Goal: Transaction & Acquisition: Purchase product/service

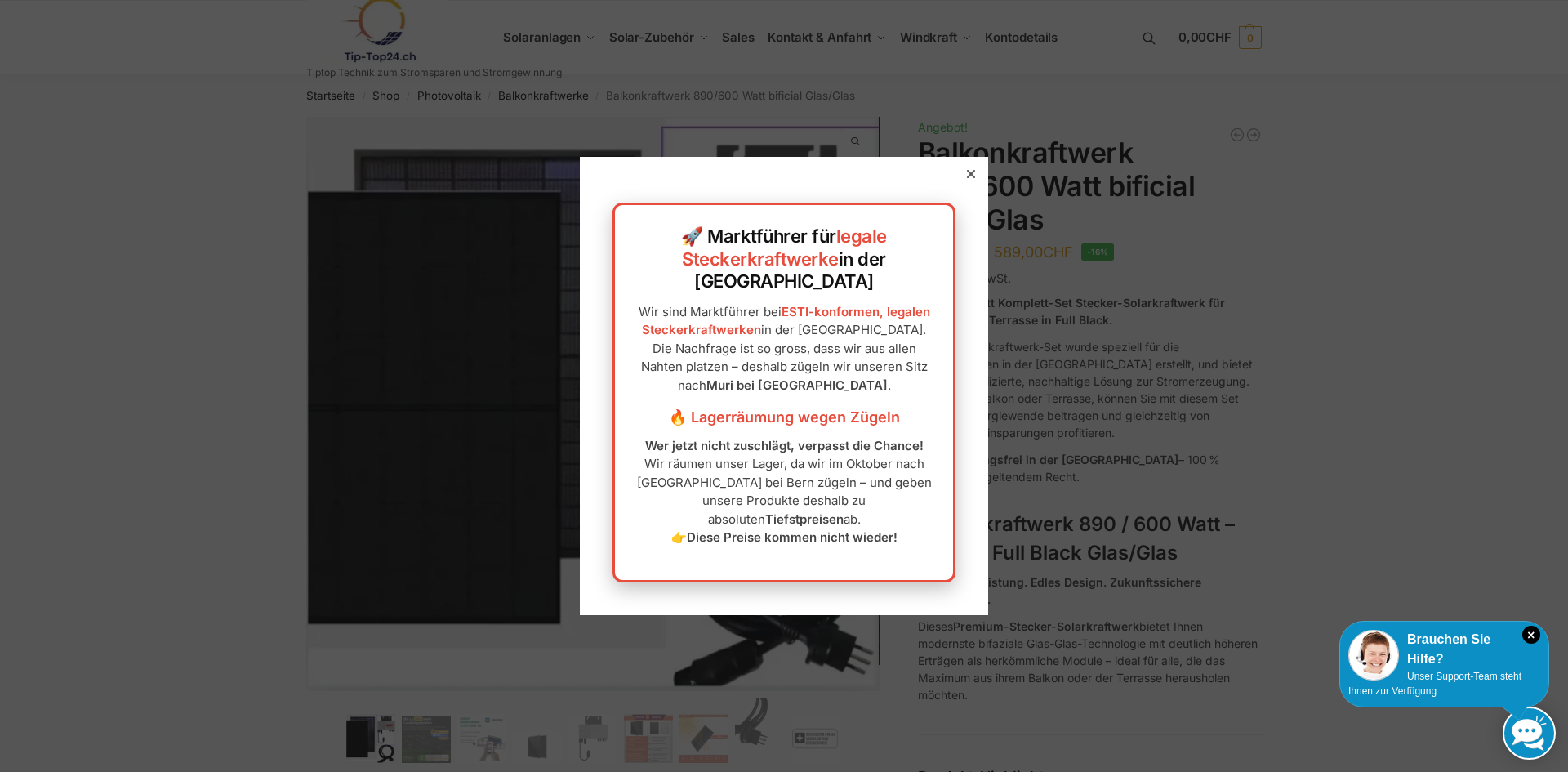
click at [967, 178] on icon at bounding box center [971, 174] width 8 height 8
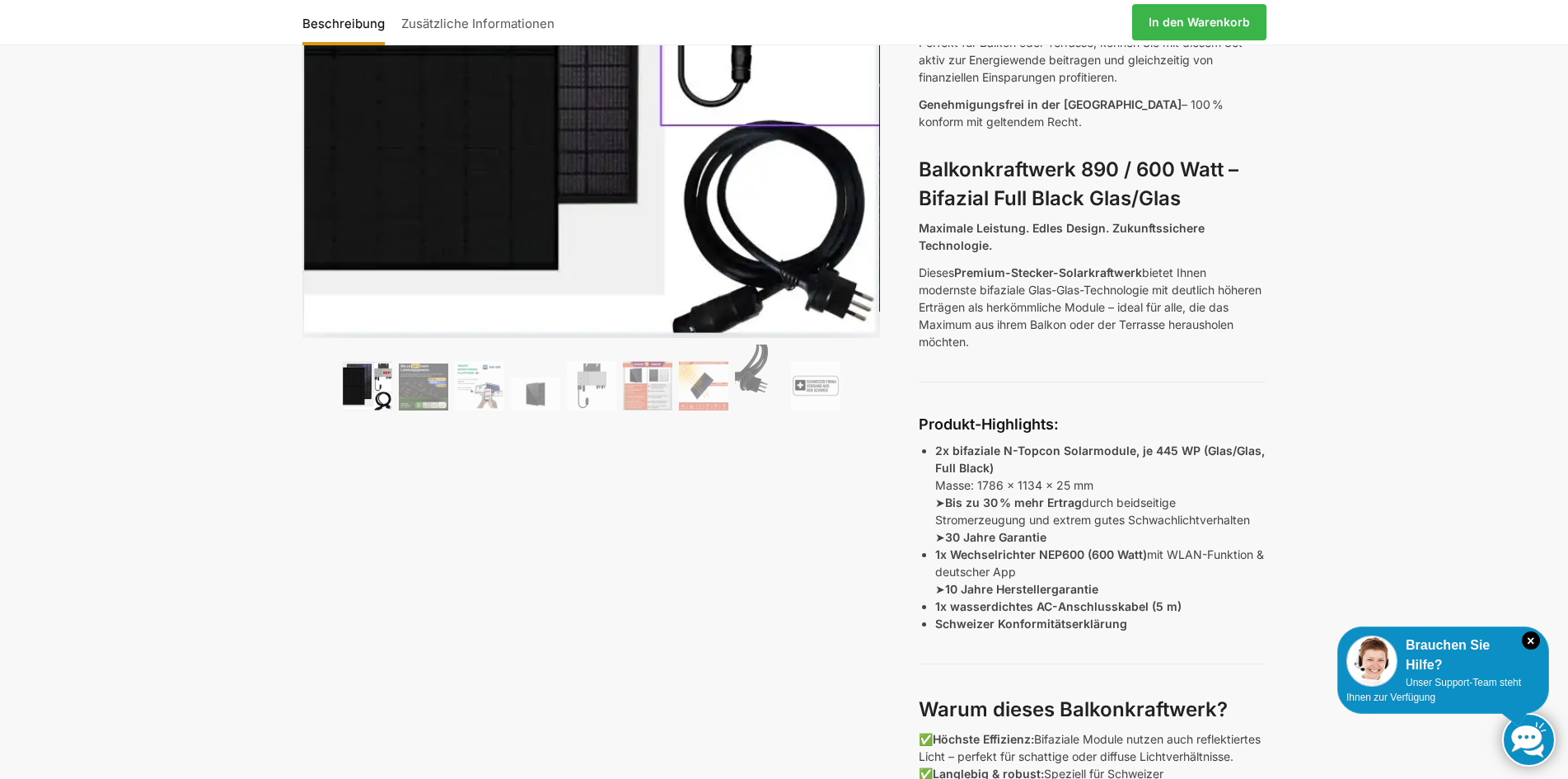
scroll to position [220, 0]
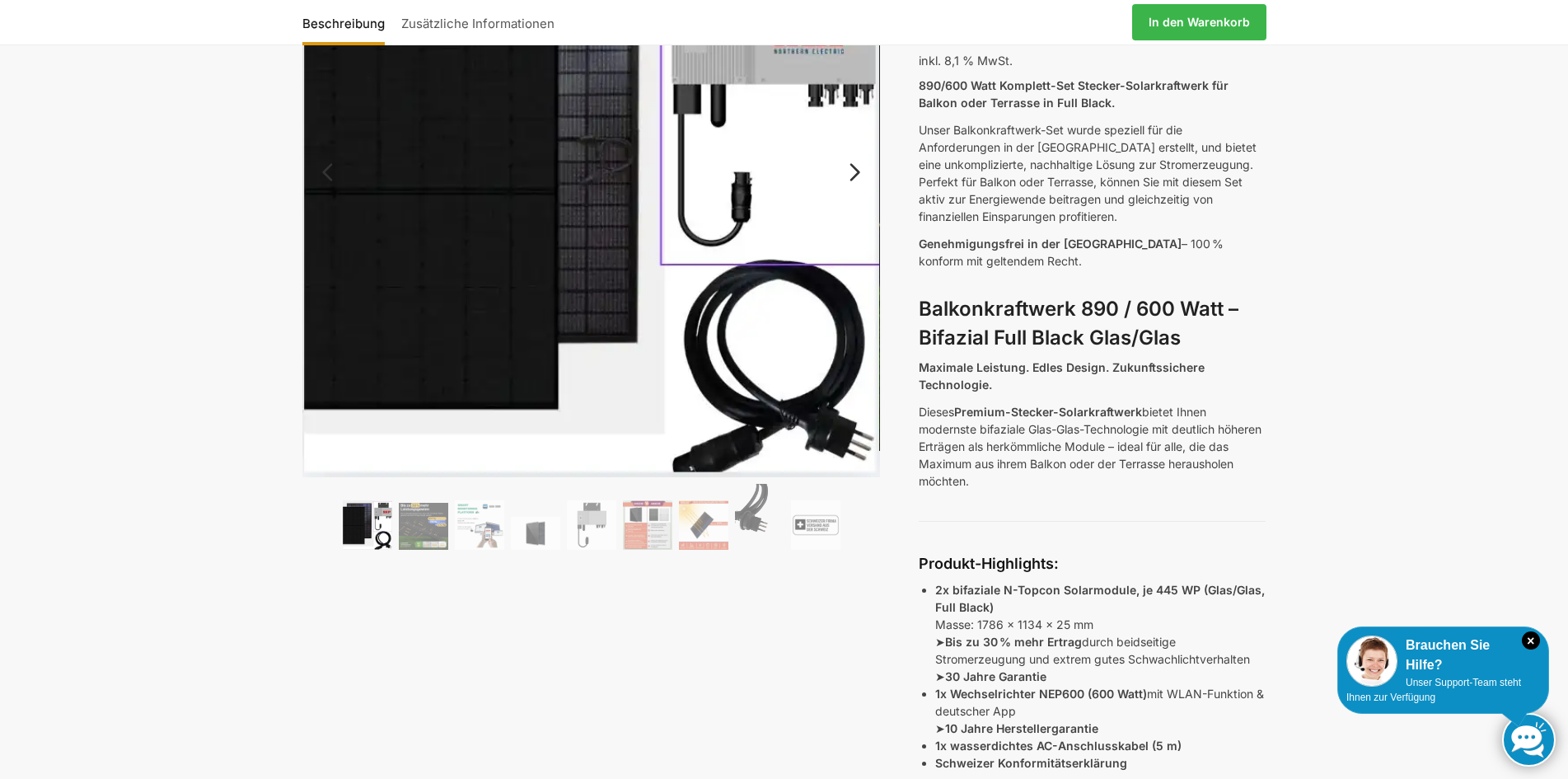
click at [856, 175] on link "Next" at bounding box center [852, 181] width 55 height 17
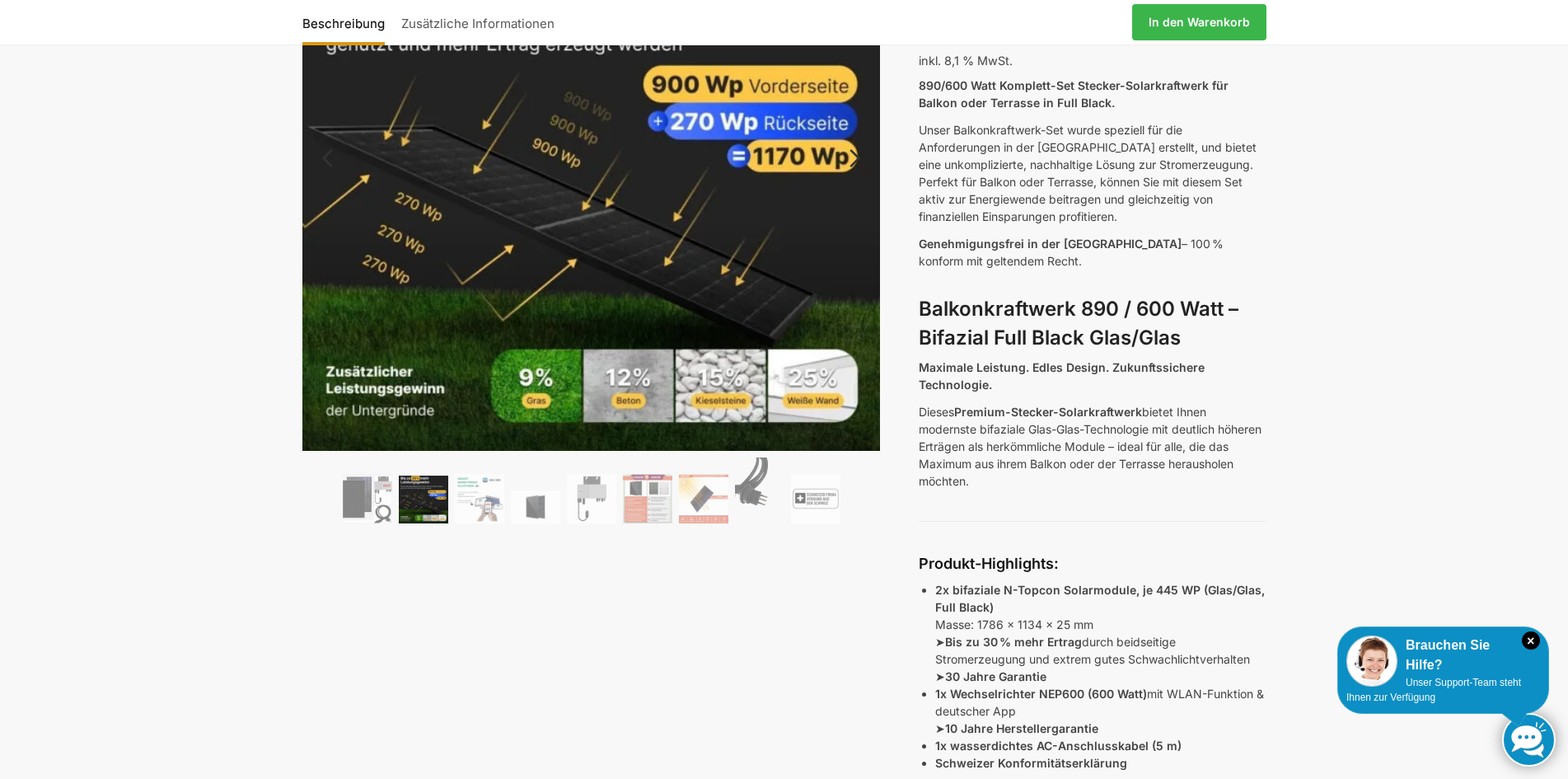
click at [859, 166] on link "Next" at bounding box center [852, 167] width 55 height 17
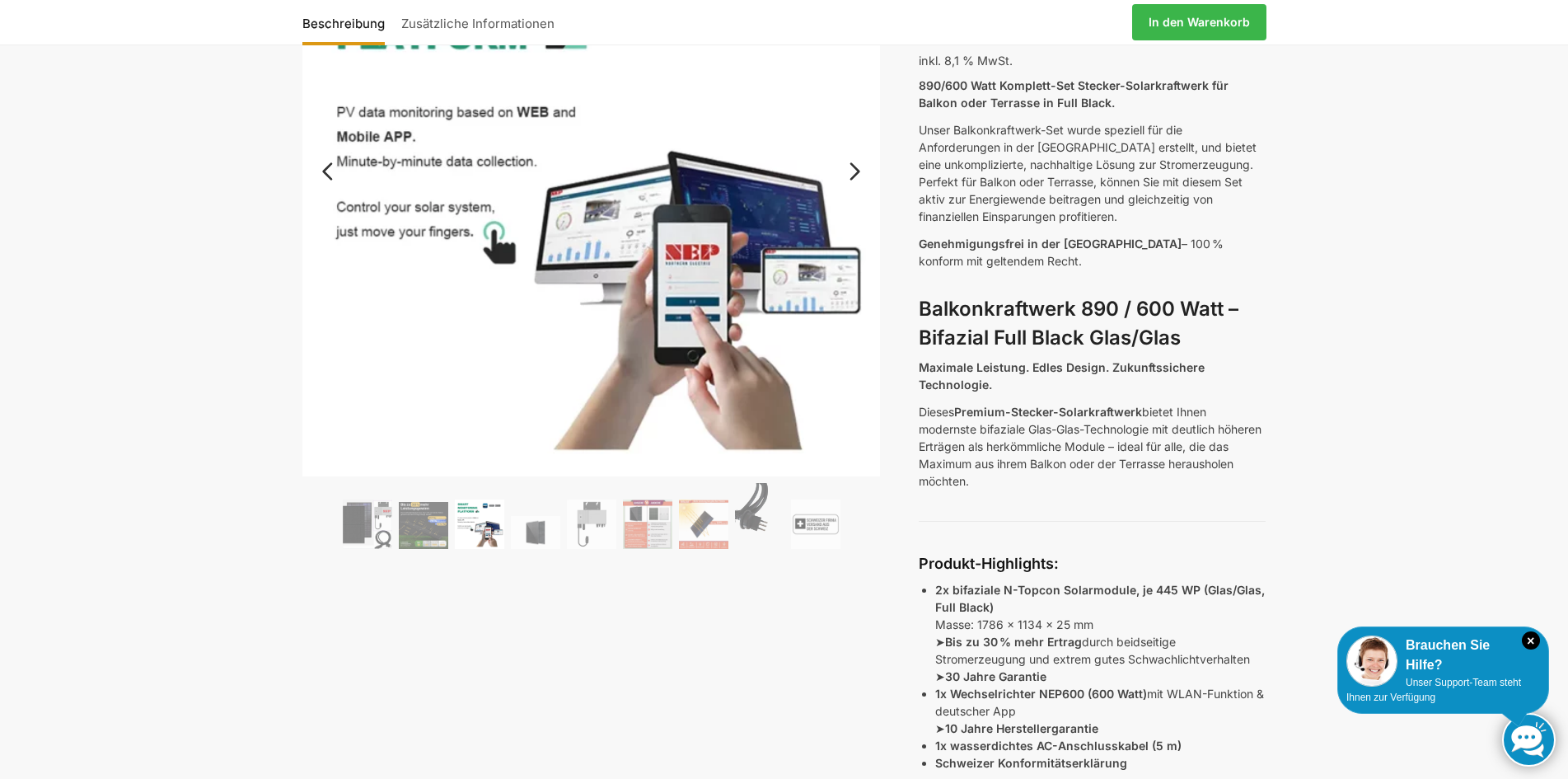
click at [858, 172] on link "Next" at bounding box center [852, 180] width 55 height 17
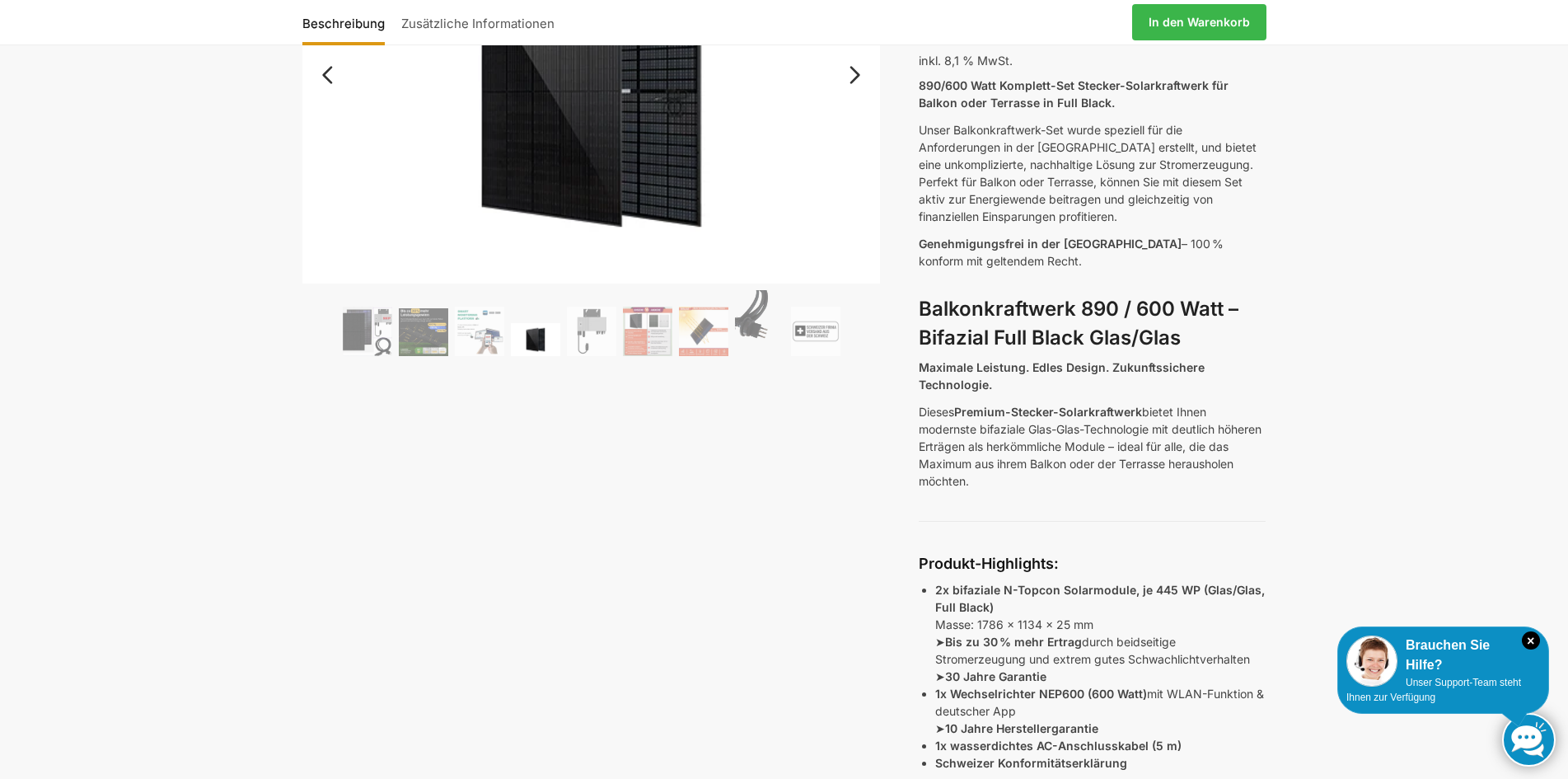
click at [858, 83] on link "Next" at bounding box center [852, 83] width 55 height 17
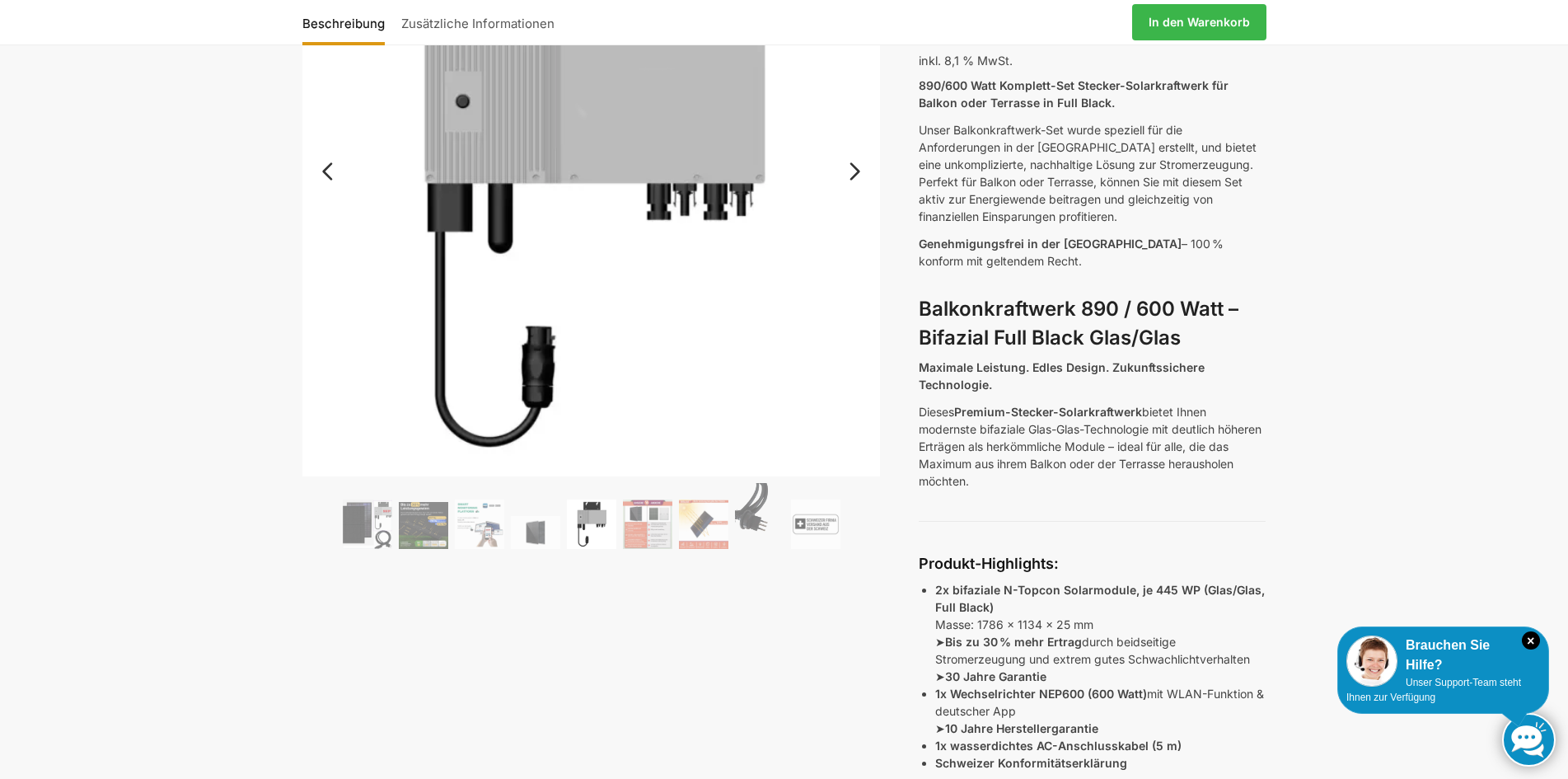
click at [849, 172] on link "Next" at bounding box center [852, 180] width 55 height 17
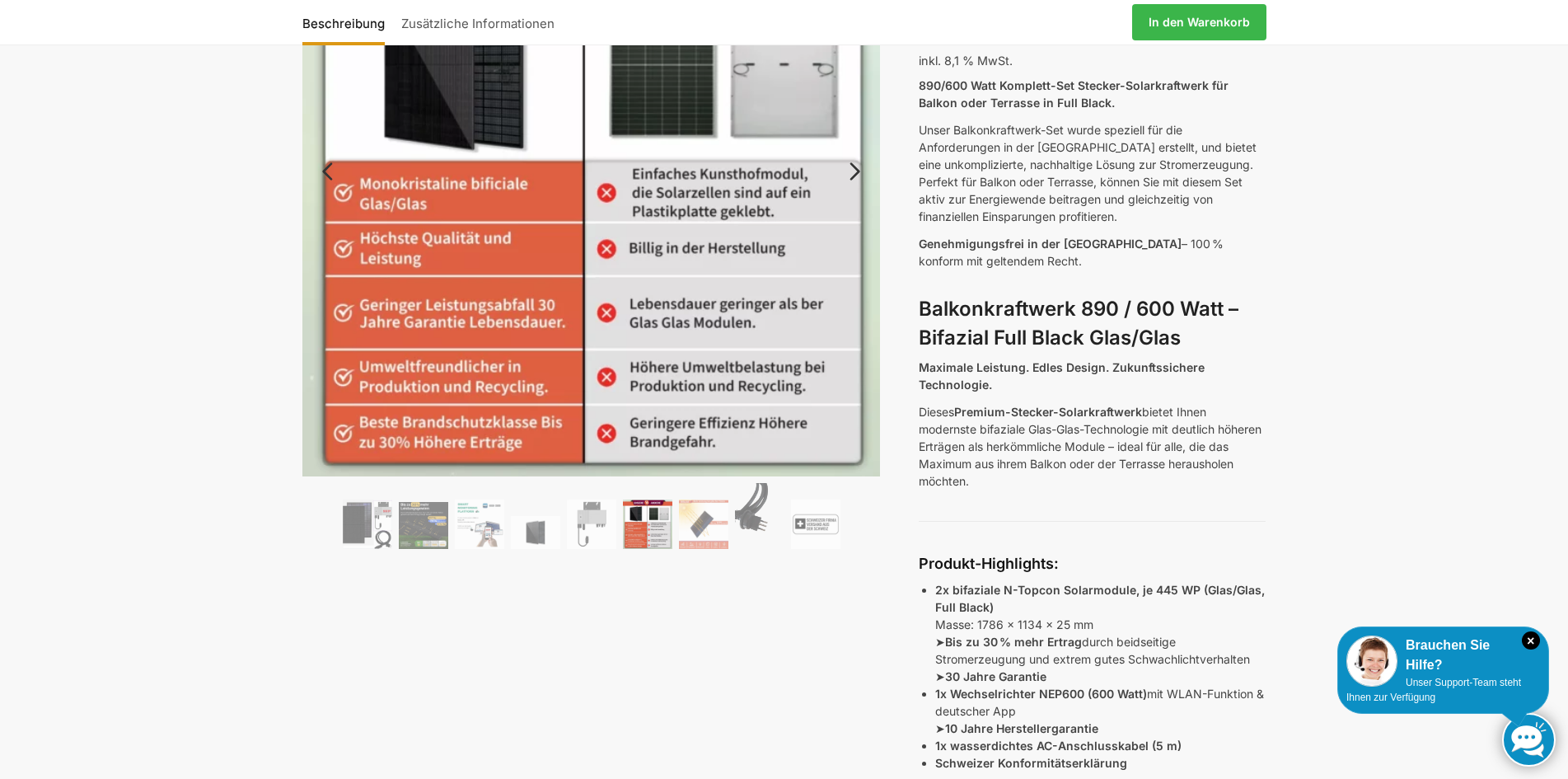
click at [855, 172] on link "Next" at bounding box center [852, 180] width 55 height 17
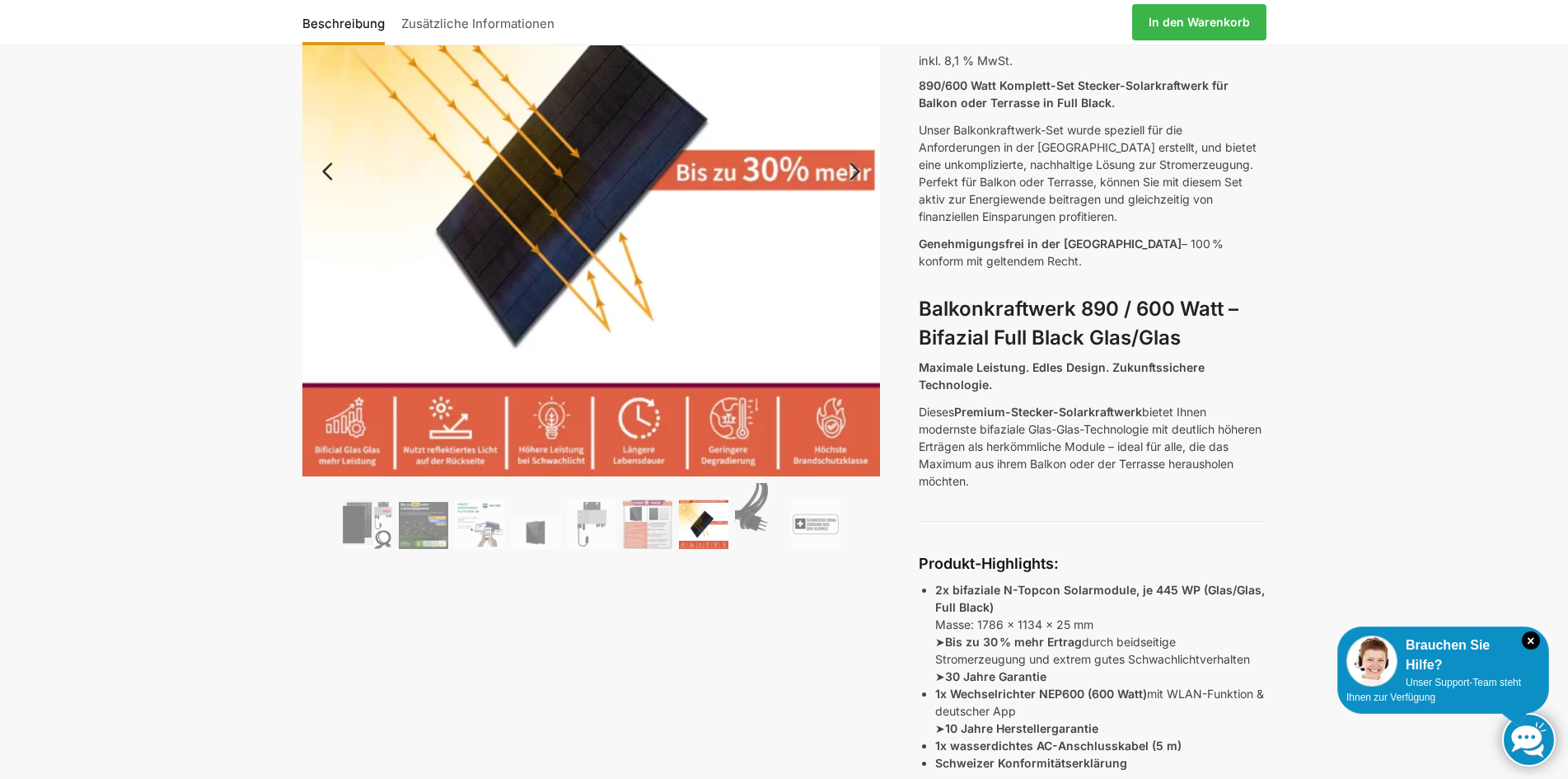
click at [855, 172] on link "Next" at bounding box center [852, 180] width 55 height 17
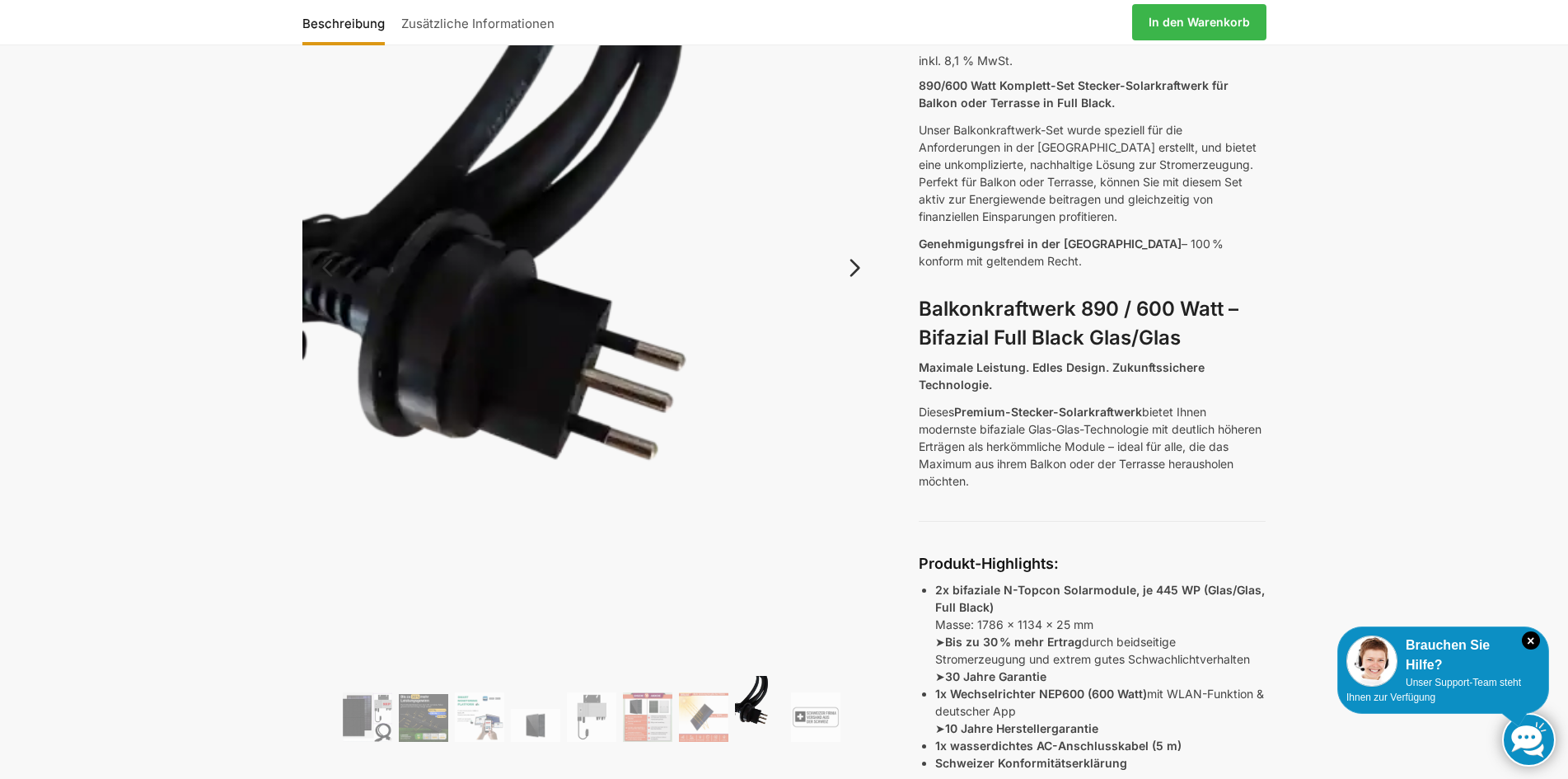
click at [853, 267] on link "Next" at bounding box center [852, 276] width 55 height 17
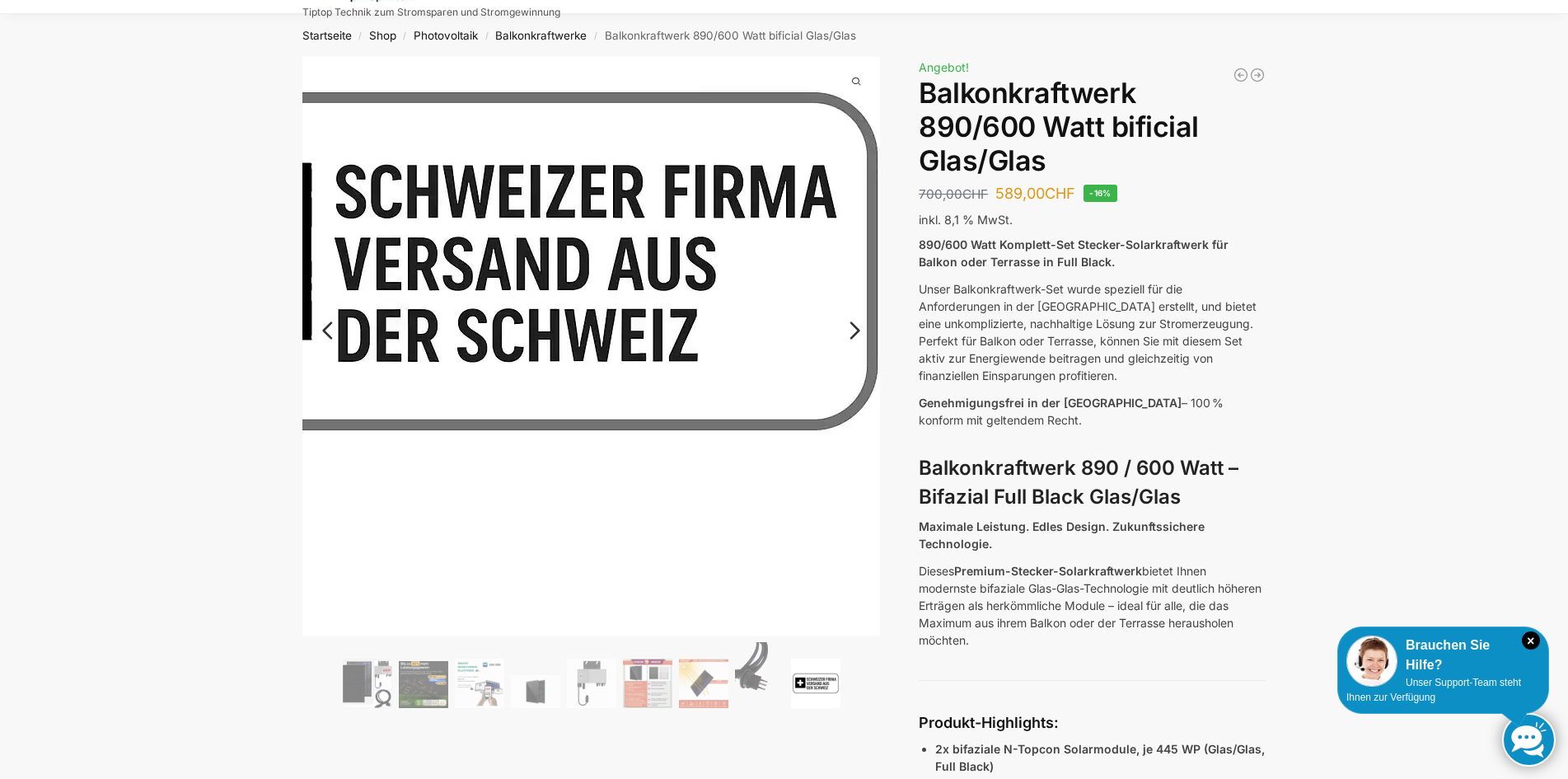
scroll to position [0, 0]
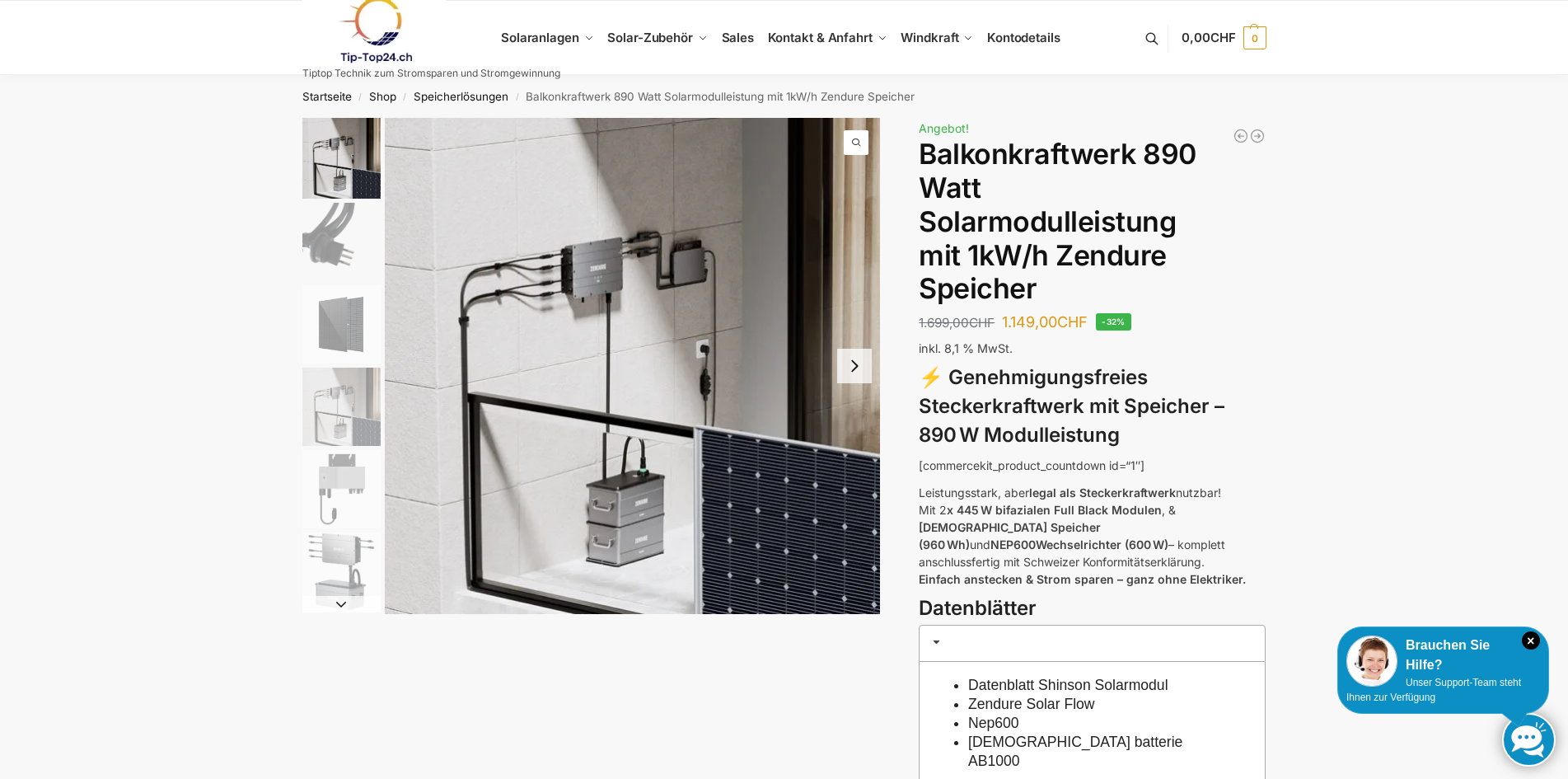
click at [859, 366] on button "Next slide" at bounding box center [855, 366] width 35 height 35
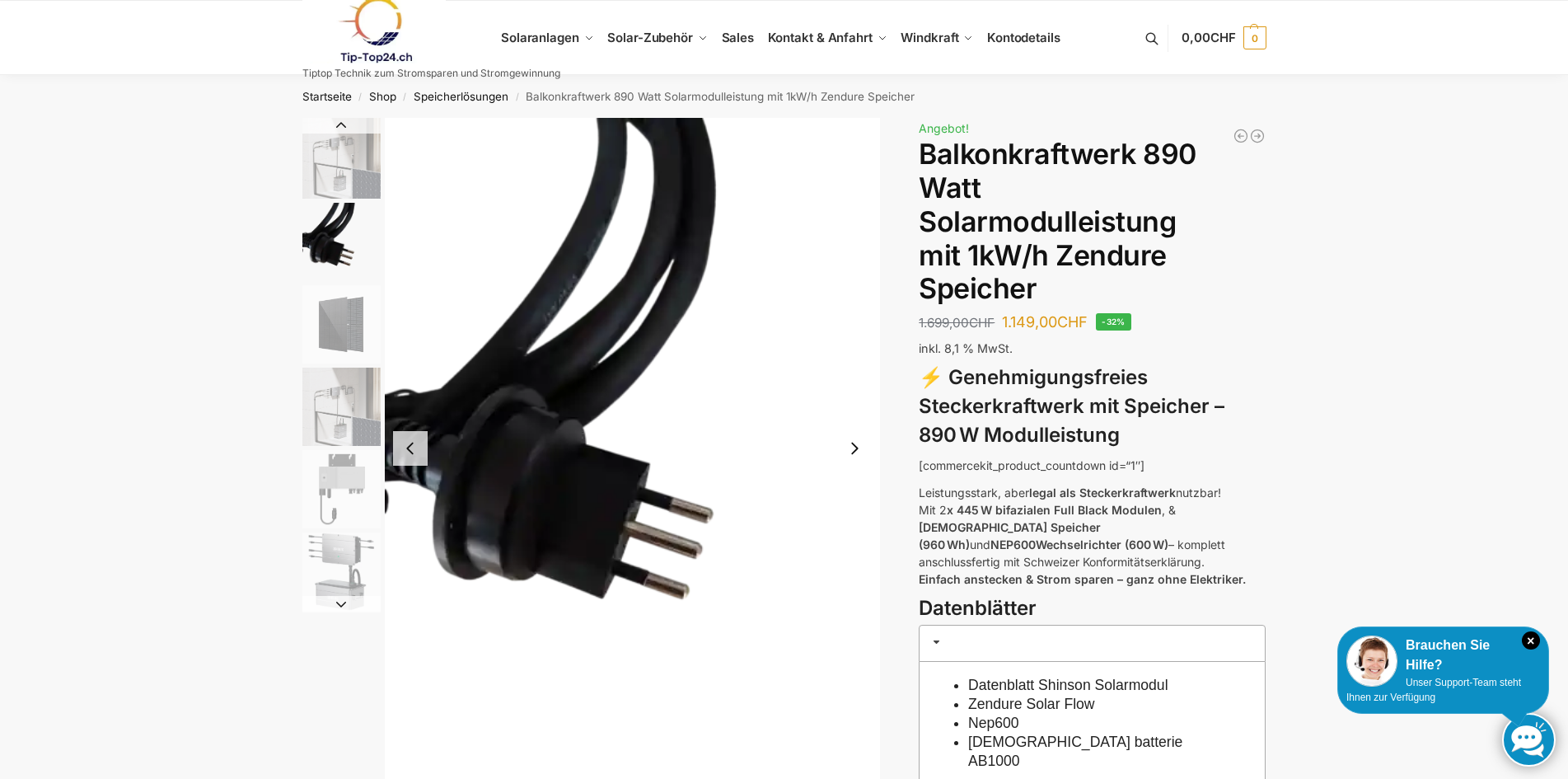
click at [856, 442] on button "Next slide" at bounding box center [855, 448] width 35 height 35
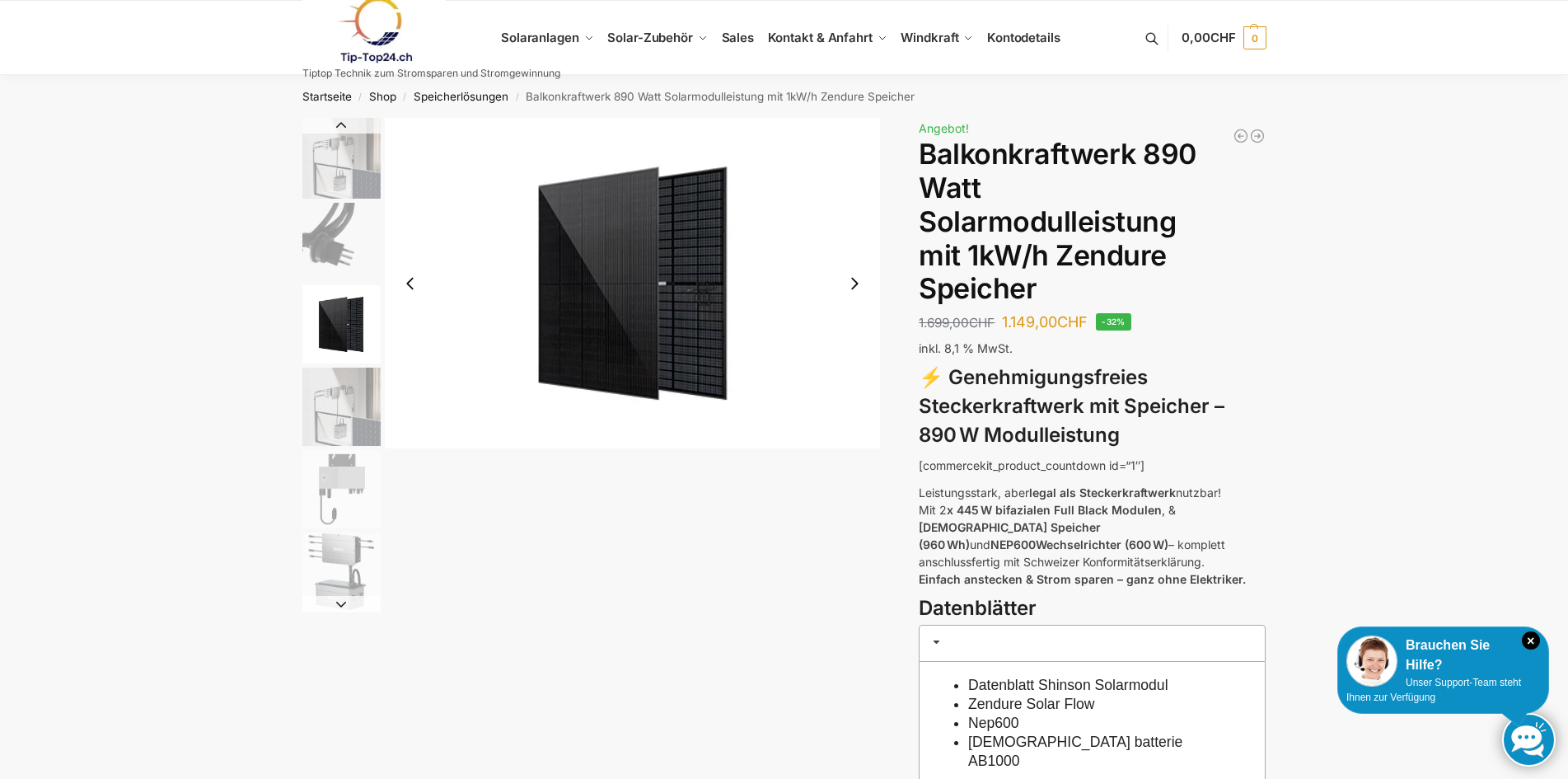
click at [856, 287] on button "Next slide" at bounding box center [855, 283] width 35 height 35
